Goal: Information Seeking & Learning: Learn about a topic

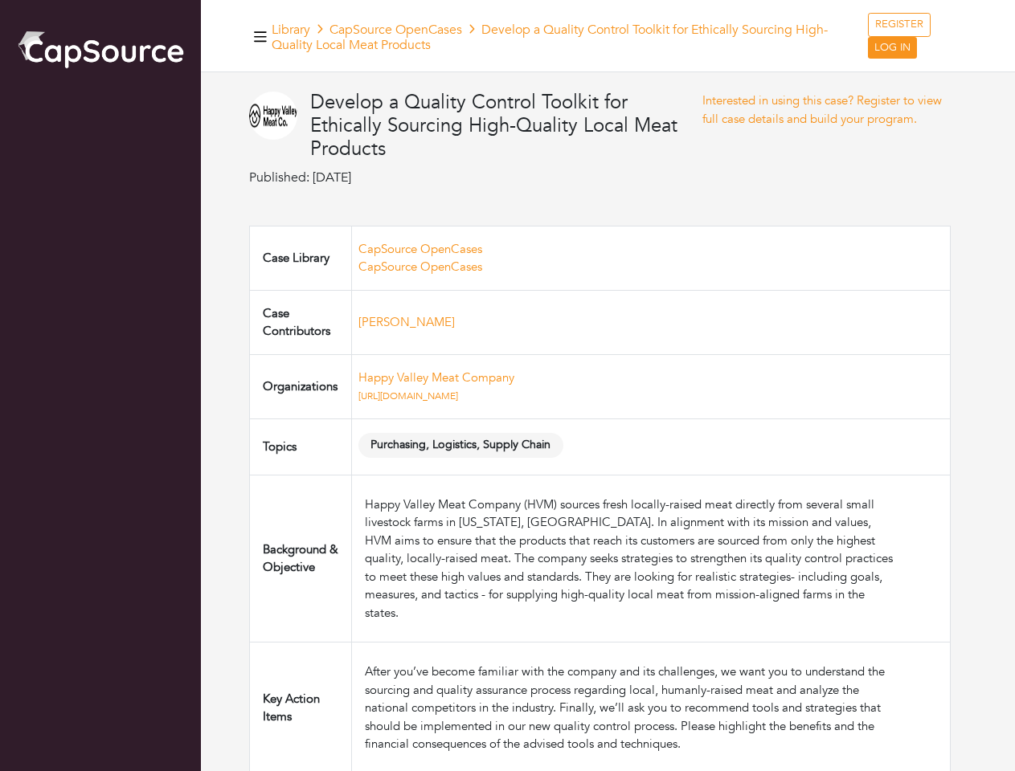
click at [507, 386] on td "Happy Valley Meat Company https://happyvalleymeat.com" at bounding box center [650, 386] width 599 height 64
click at [260, 36] on icon "button" at bounding box center [260, 36] width 13 height 10
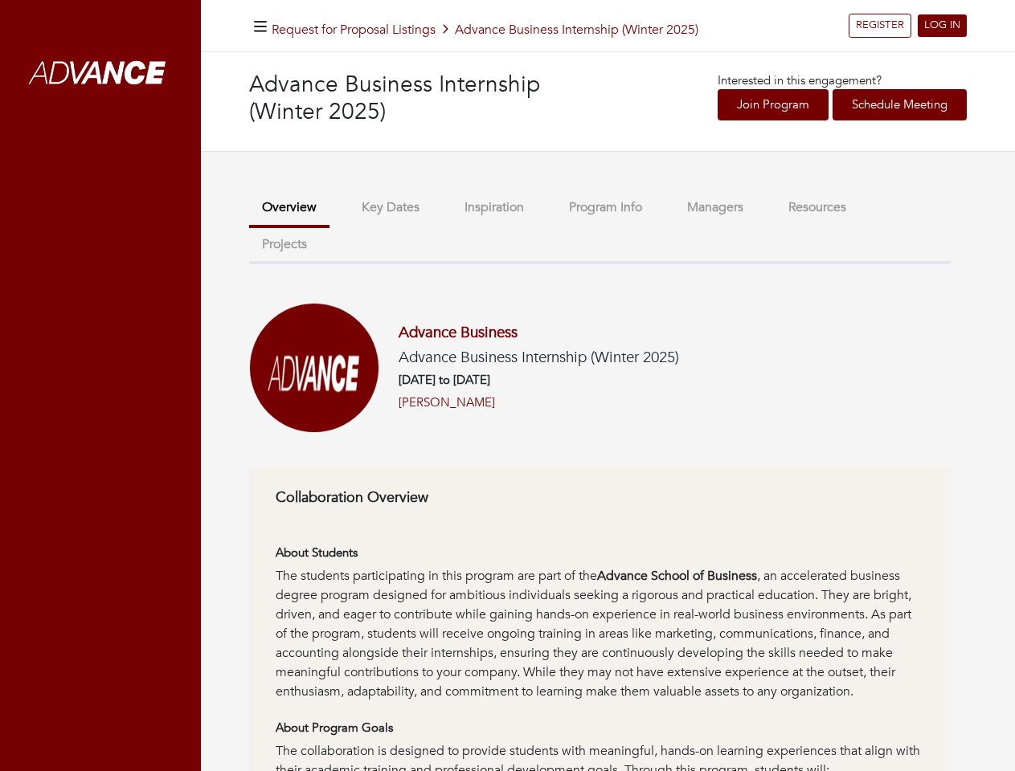
click at [507, 386] on h6 "[DATE] to [DATE]" at bounding box center [539, 380] width 280 height 14
click at [260, 26] on icon "button" at bounding box center [260, 26] width 13 height 15
